Goal: Information Seeking & Learning: Learn about a topic

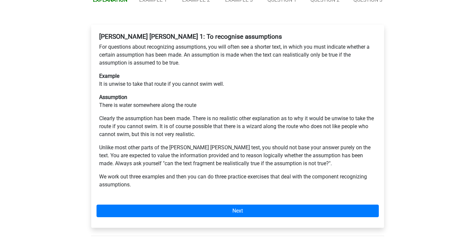
scroll to position [113, 0]
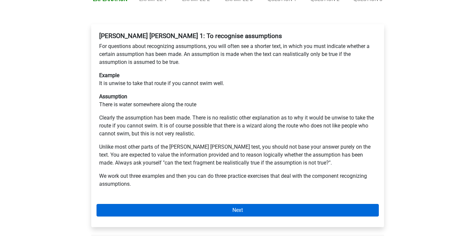
click at [156, 204] on link "Next" at bounding box center [238, 210] width 283 height 13
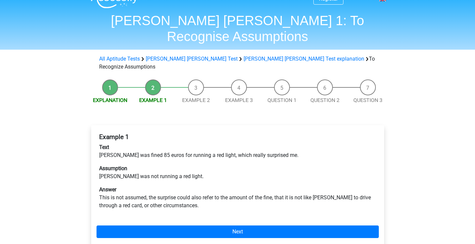
scroll to position [14, 0]
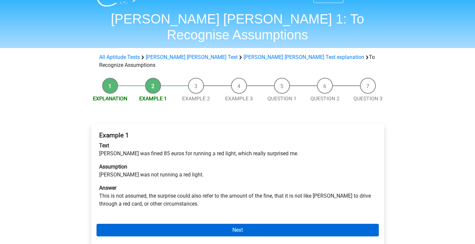
click at [164, 224] on link "Next" at bounding box center [238, 230] width 283 height 13
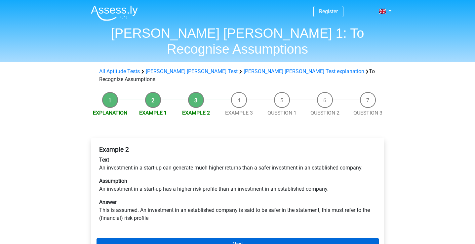
click at [167, 238] on link "Next" at bounding box center [238, 244] width 283 height 13
